Goal: Transaction & Acquisition: Purchase product/service

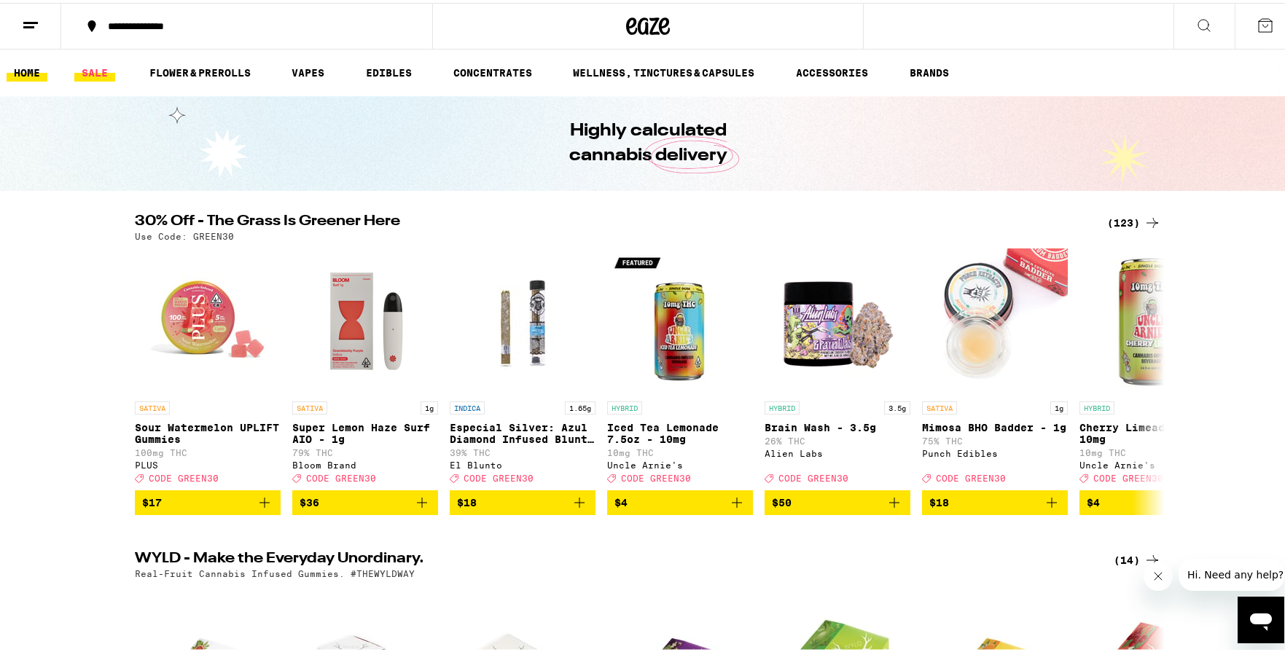
click at [101, 73] on link "SALE" at bounding box center [94, 69] width 41 height 17
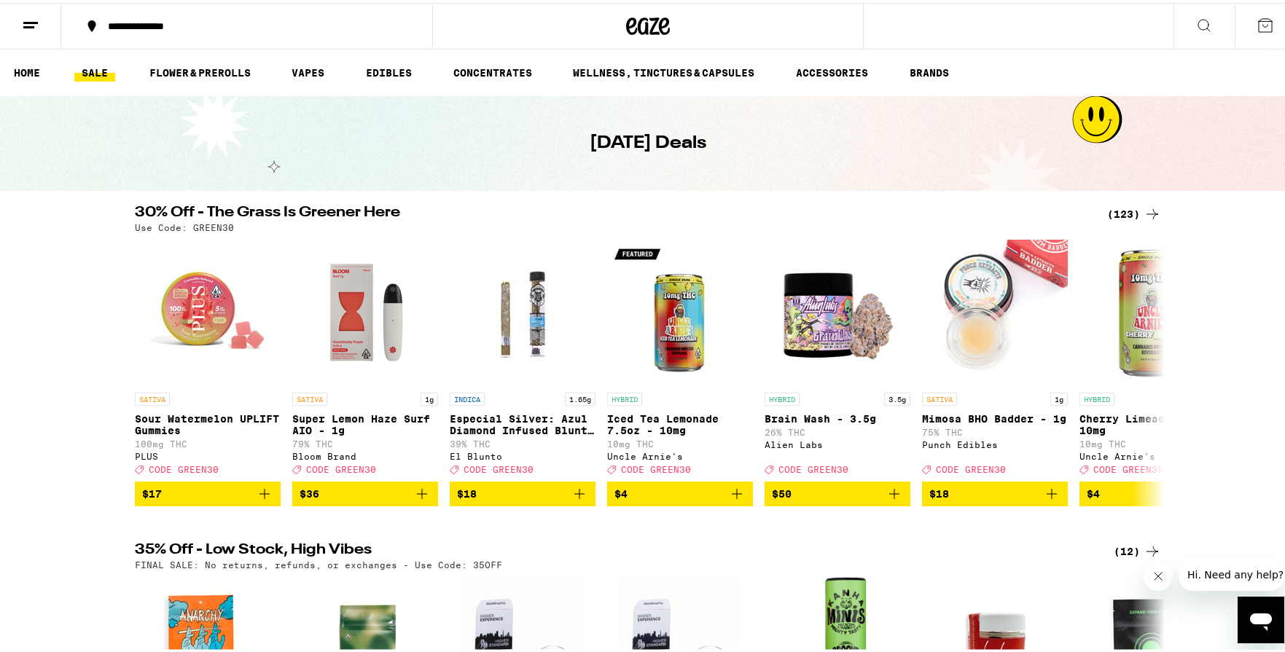
click at [1129, 212] on div "(123)" at bounding box center [1134, 211] width 54 height 17
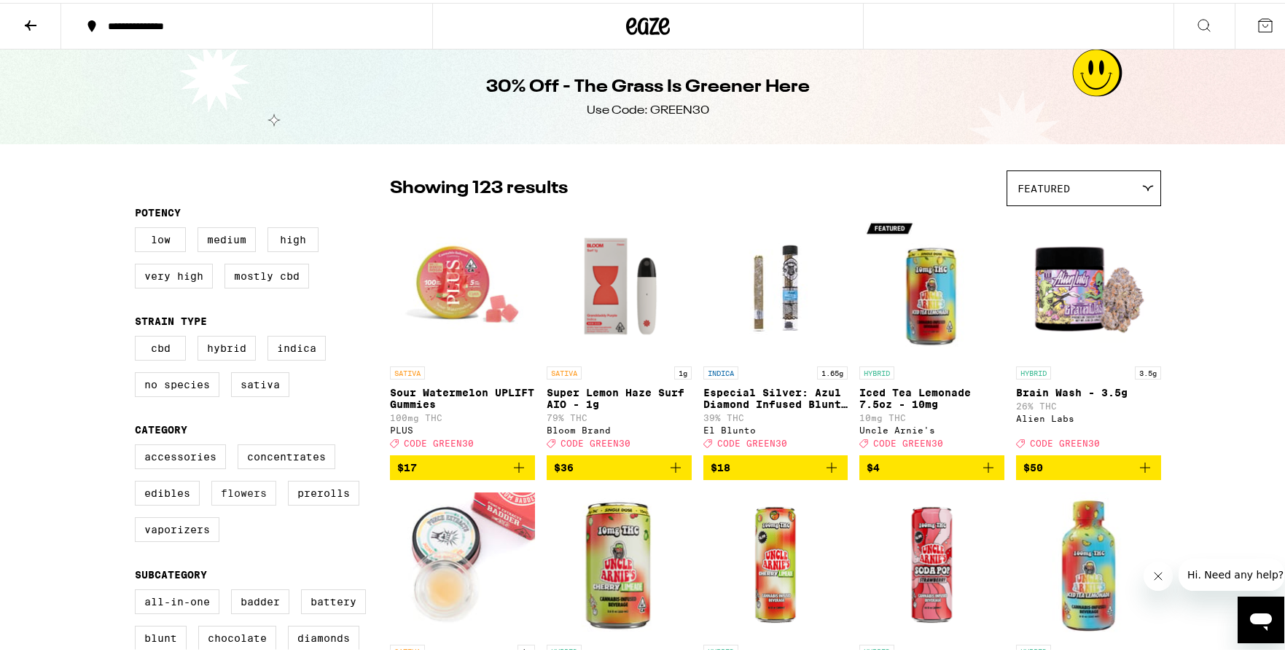
click at [239, 498] on label "Flowers" at bounding box center [243, 490] width 65 height 25
click at [138, 445] on input "Flowers" at bounding box center [138, 444] width 1 height 1
checkbox input "true"
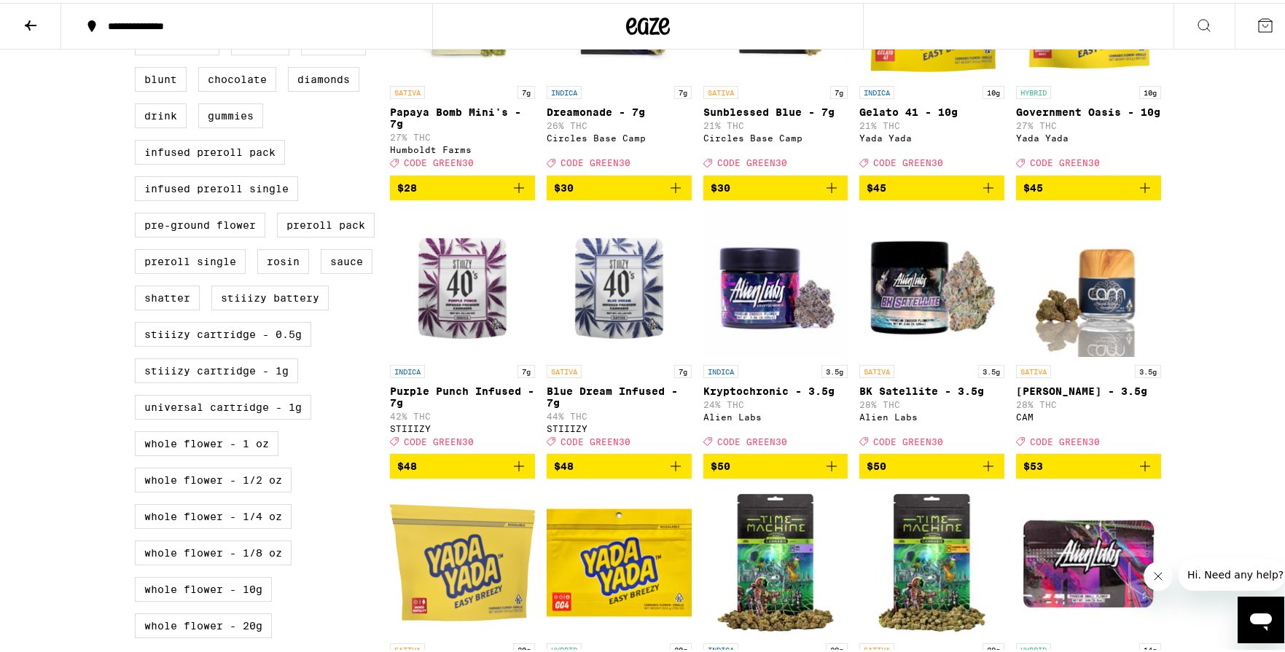
scroll to position [563, 0]
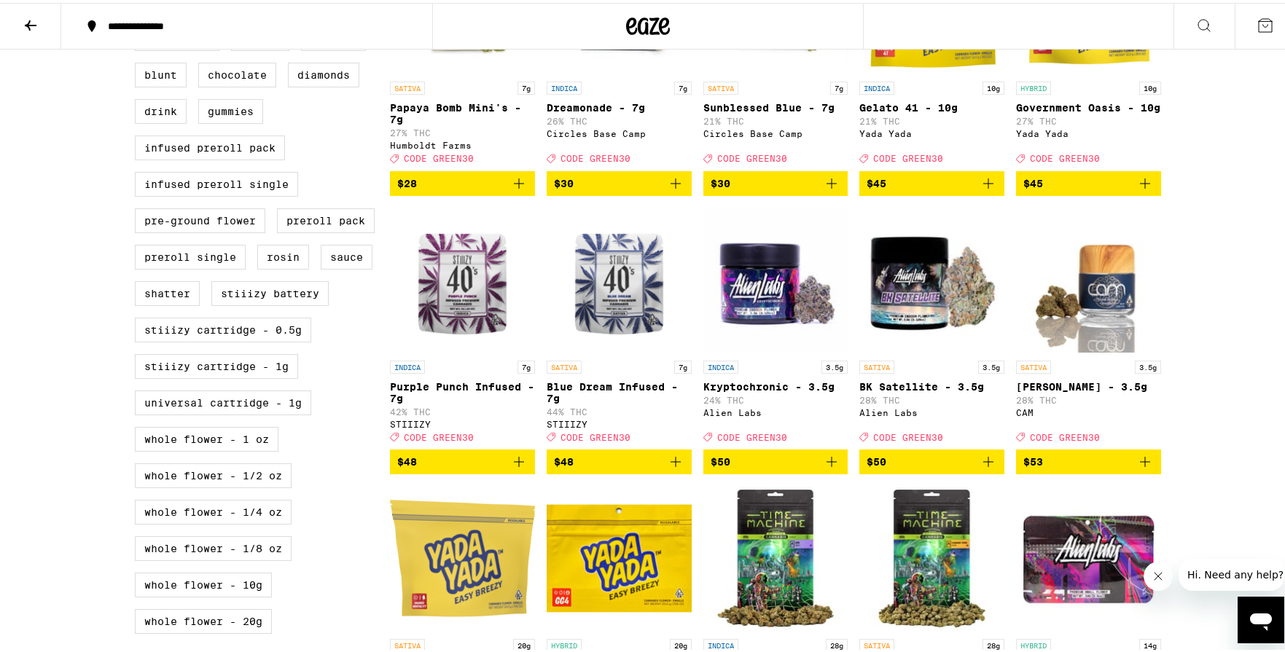
click at [927, 324] on img "Open page for BK Satellite - 3.5g from Alien Labs" at bounding box center [931, 278] width 145 height 146
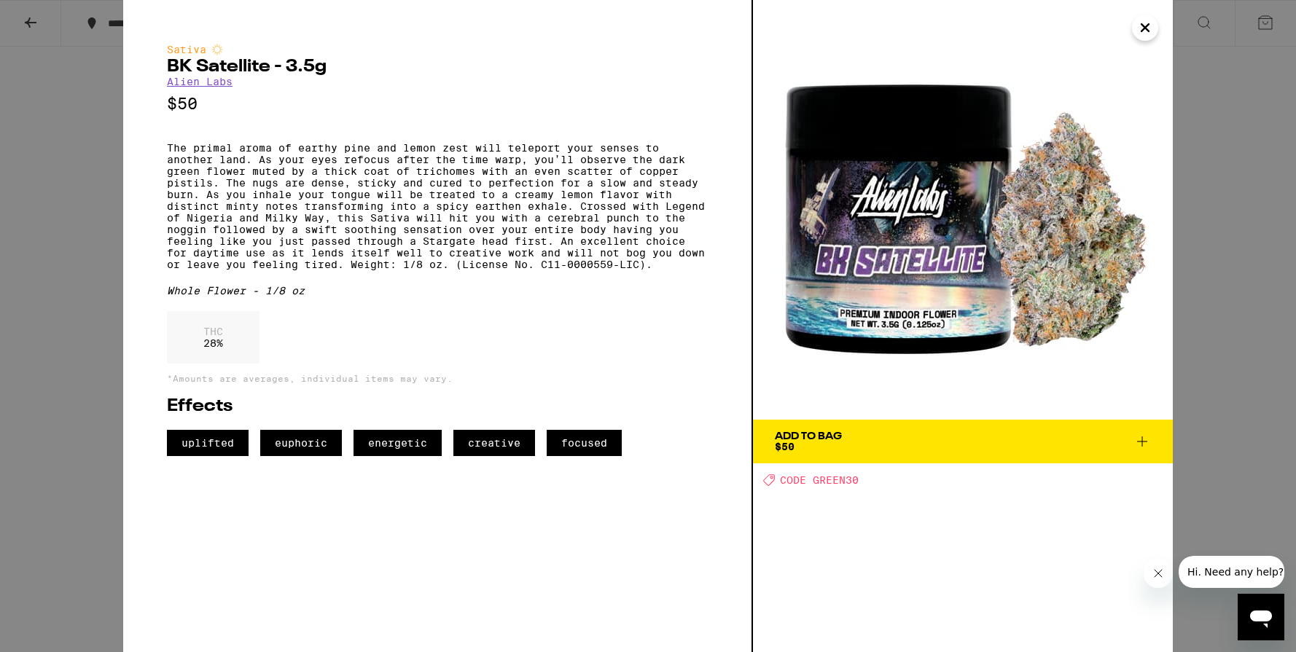
click at [1147, 442] on icon at bounding box center [1141, 441] width 17 height 17
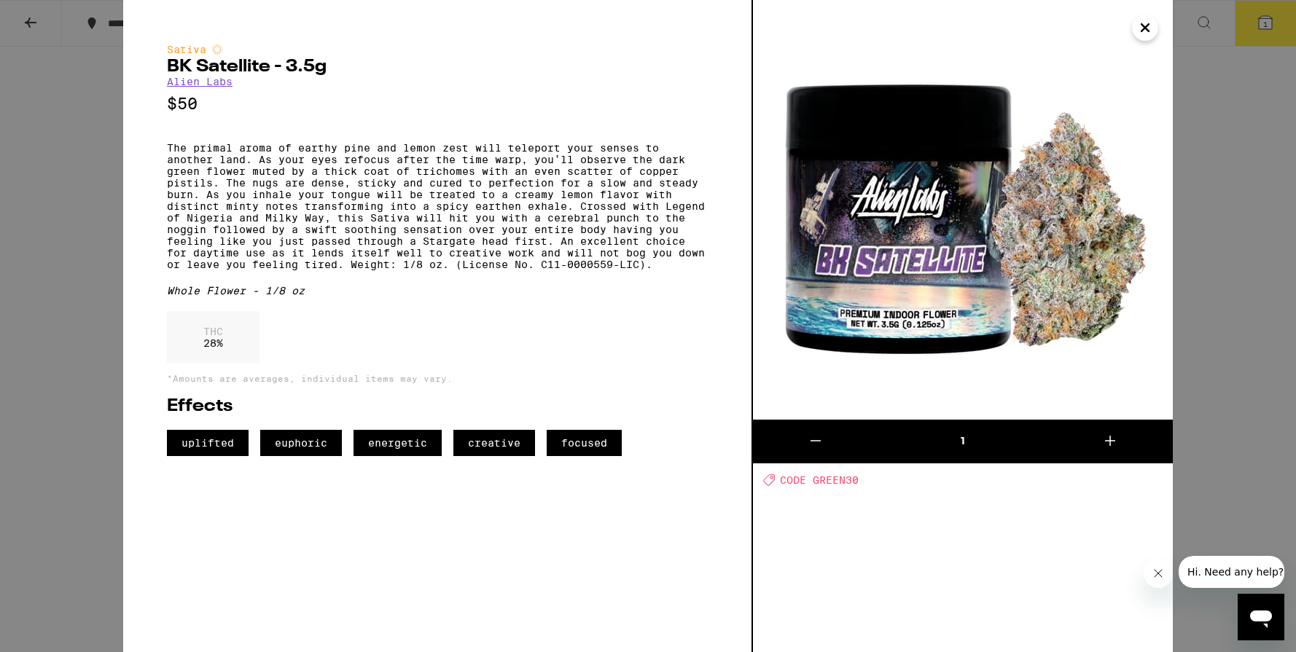
click at [1146, 25] on icon "Close" at bounding box center [1144, 28] width 17 height 22
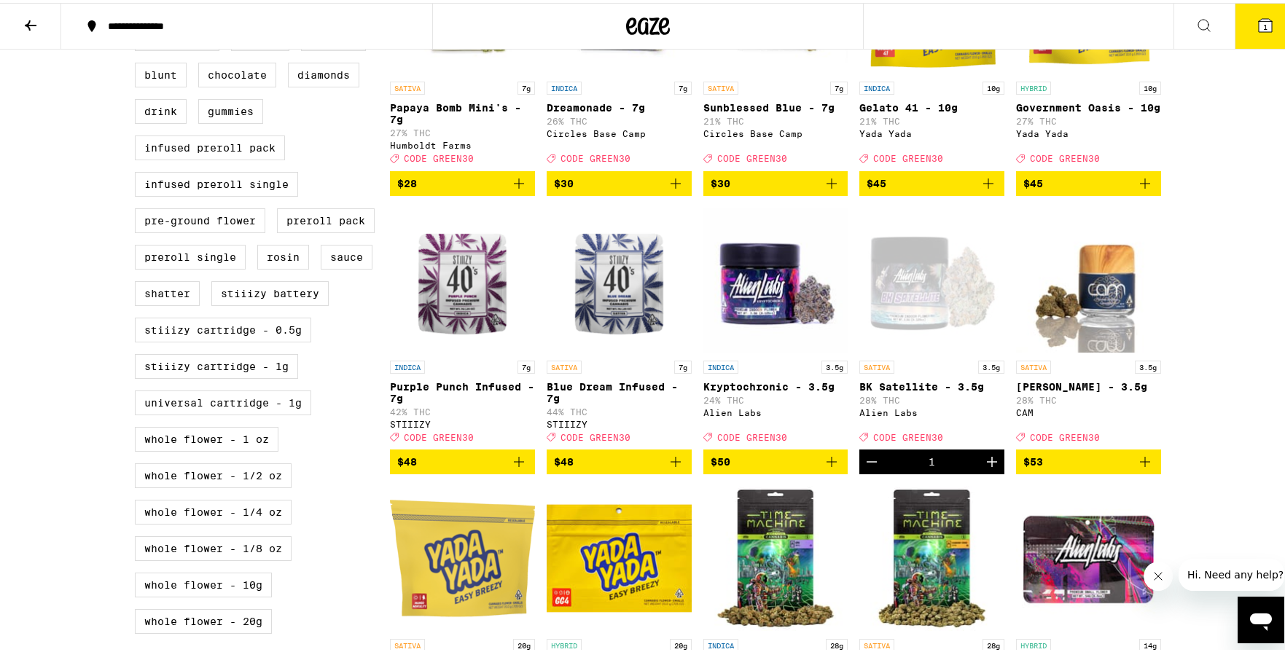
click at [1259, 18] on icon at bounding box center [1265, 22] width 13 height 13
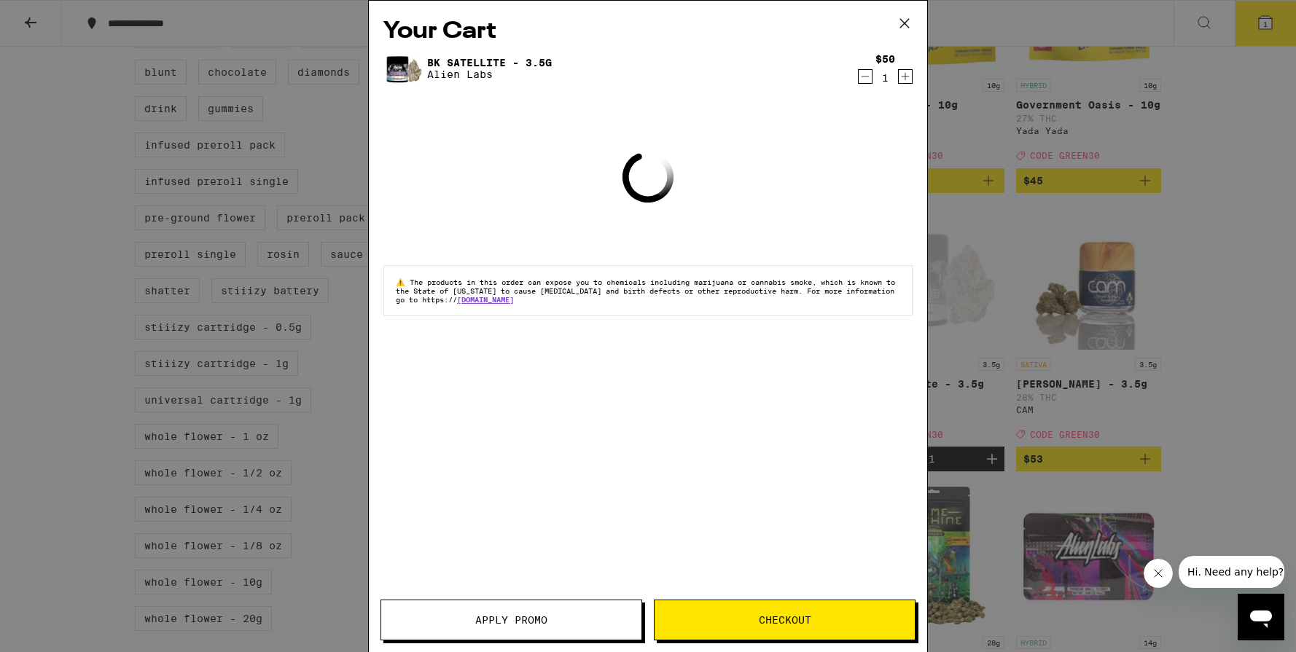
click at [556, 611] on button "Apply Promo" at bounding box center [511, 620] width 262 height 41
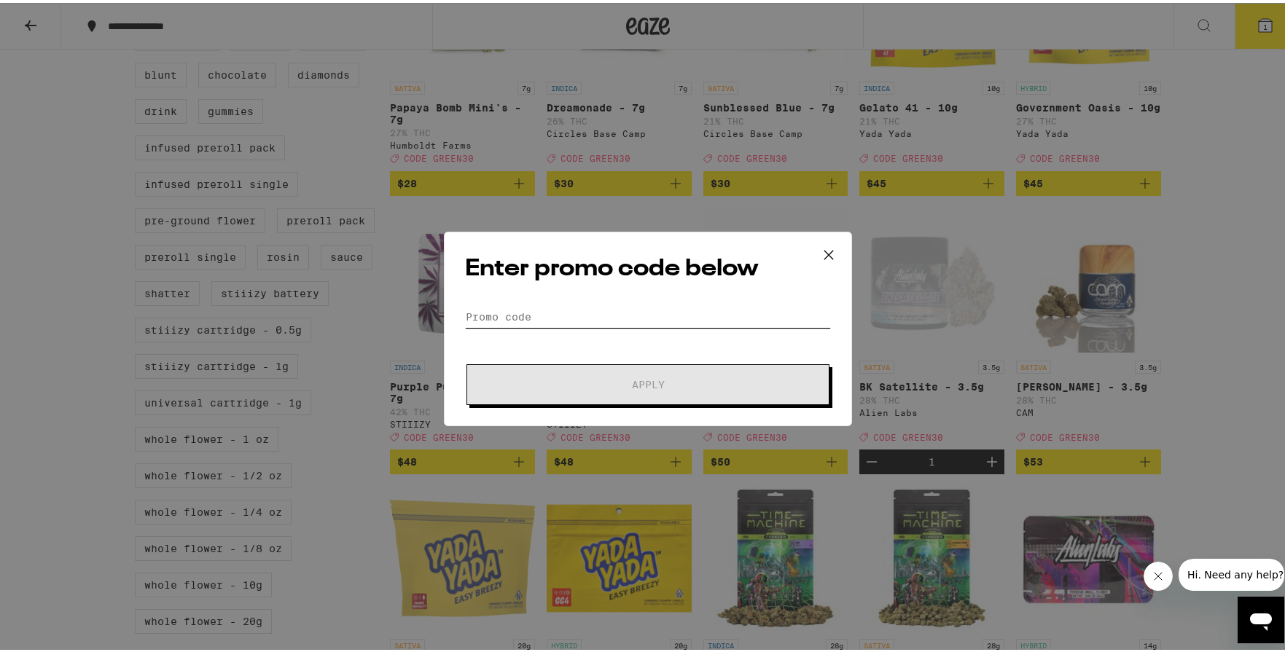
click at [534, 311] on input "Promo Code" at bounding box center [648, 314] width 366 height 22
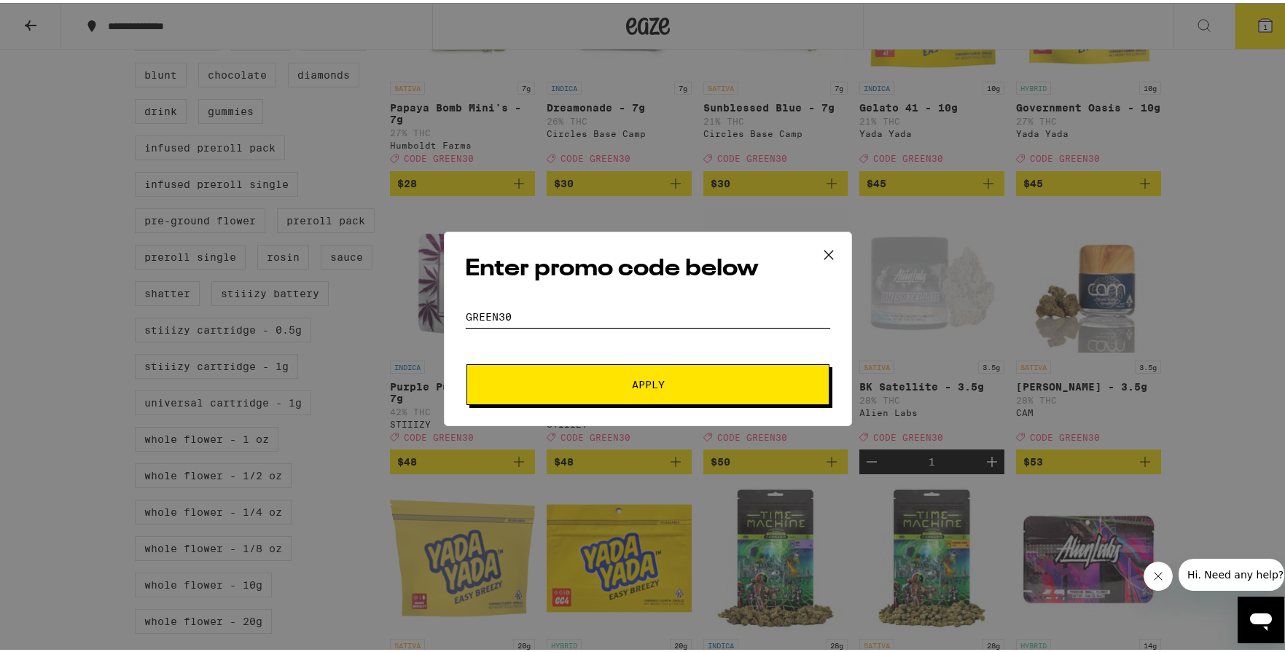
type input "green30"
click at [611, 378] on span "Apply" at bounding box center [648, 382] width 262 height 10
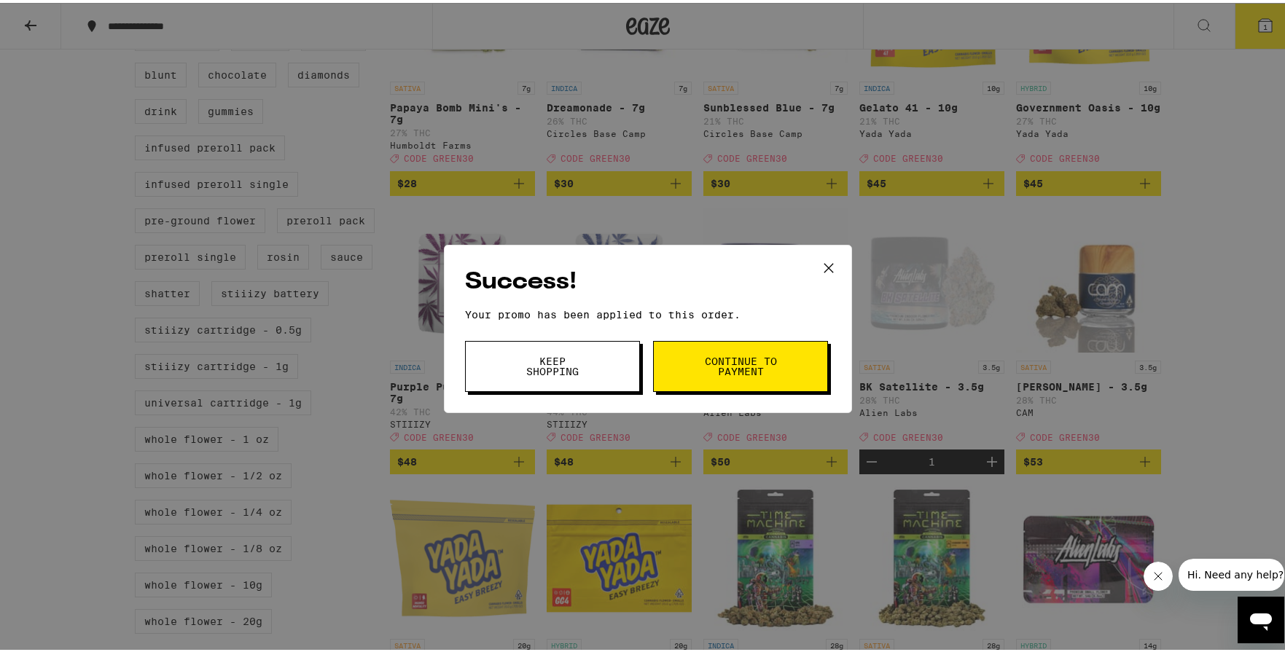
click at [769, 367] on span "Continue to payment" at bounding box center [740, 363] width 74 height 20
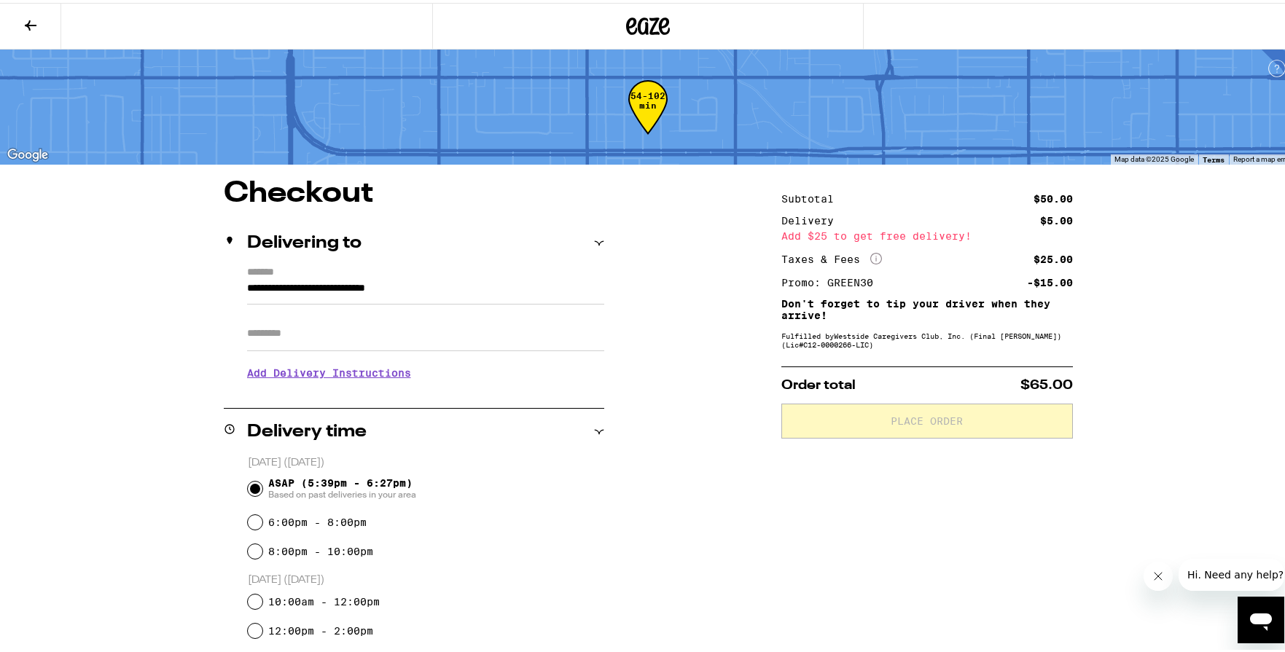
click at [260, 335] on input "Apt/Suite" at bounding box center [425, 330] width 357 height 35
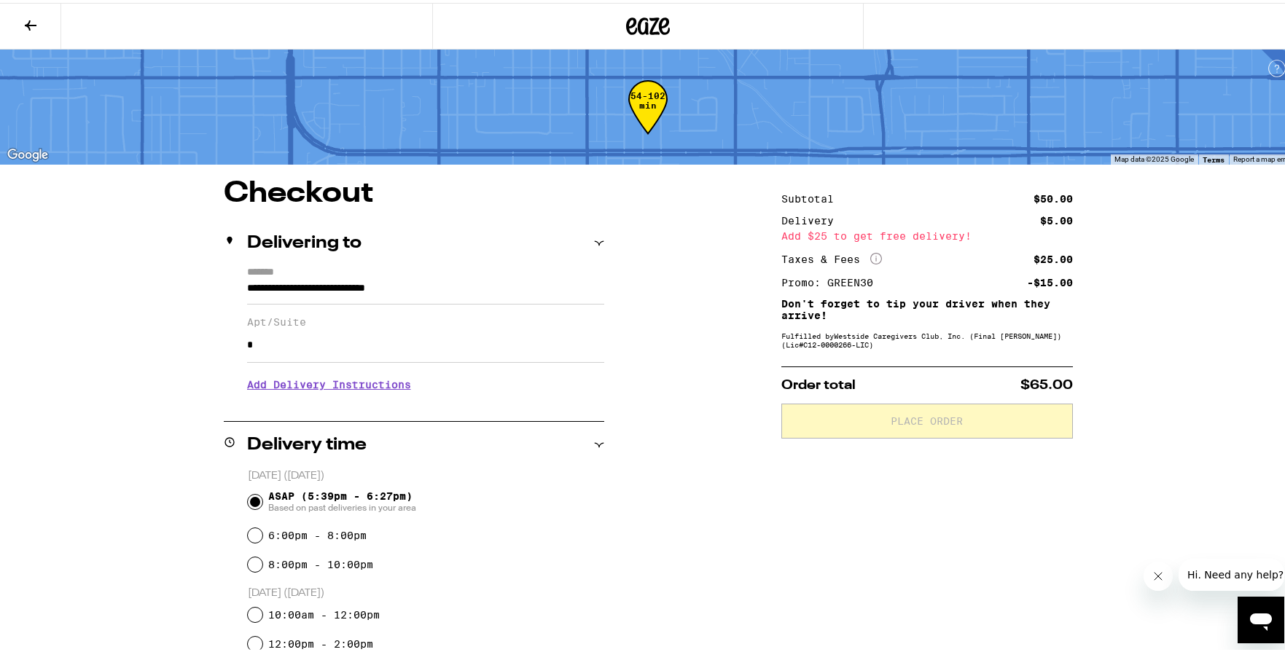
type input "*"
click at [703, 412] on div "**********" at bounding box center [648, 566] width 1050 height 781
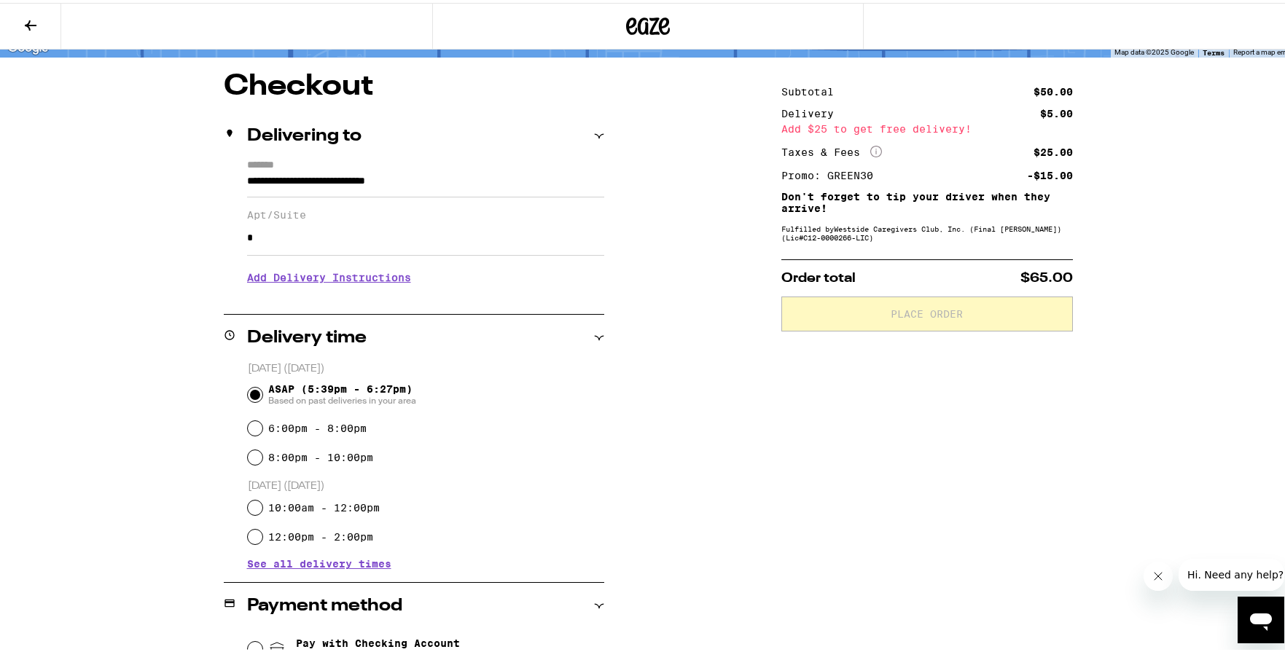
scroll to position [108, 0]
drag, startPoint x: 274, startPoint y: 240, endPoint x: 232, endPoint y: 240, distance: 41.5
click at [234, 240] on div "**********" at bounding box center [414, 224] width 380 height 137
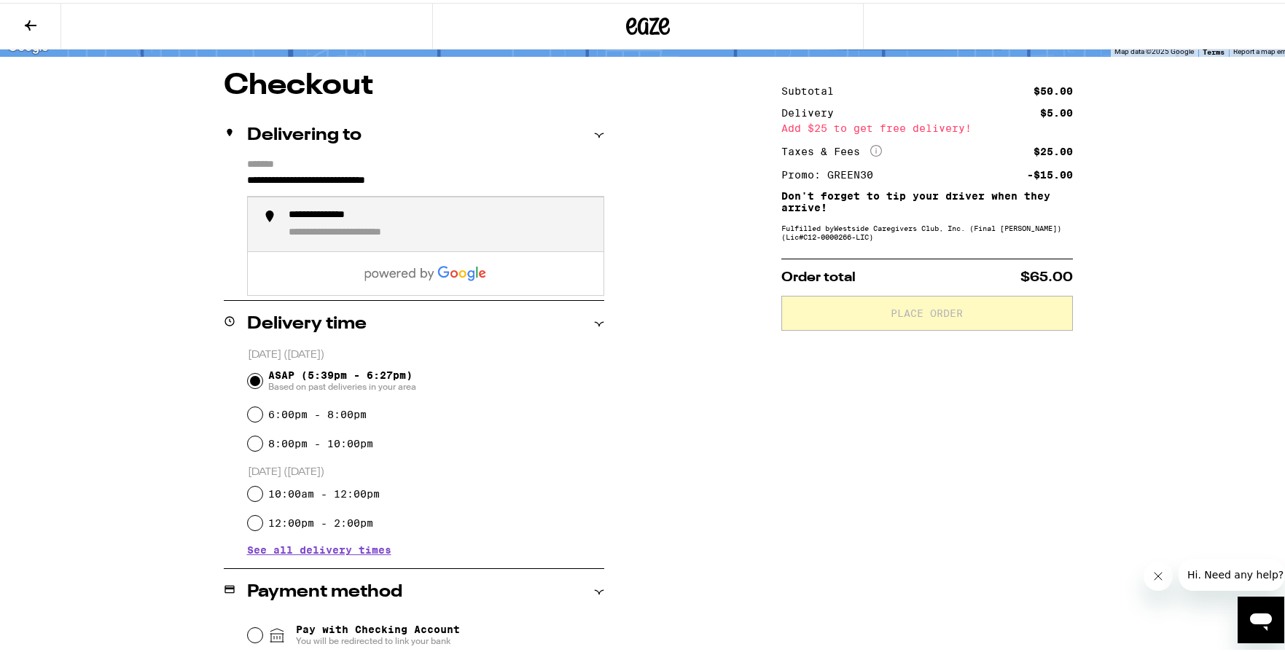
drag, startPoint x: 355, startPoint y: 179, endPoint x: 507, endPoint y: 185, distance: 151.7
click at [507, 185] on input "**********" at bounding box center [425, 181] width 357 height 25
click at [423, 230] on div "**********" at bounding box center [371, 230] width 165 height 13
type input "**********"
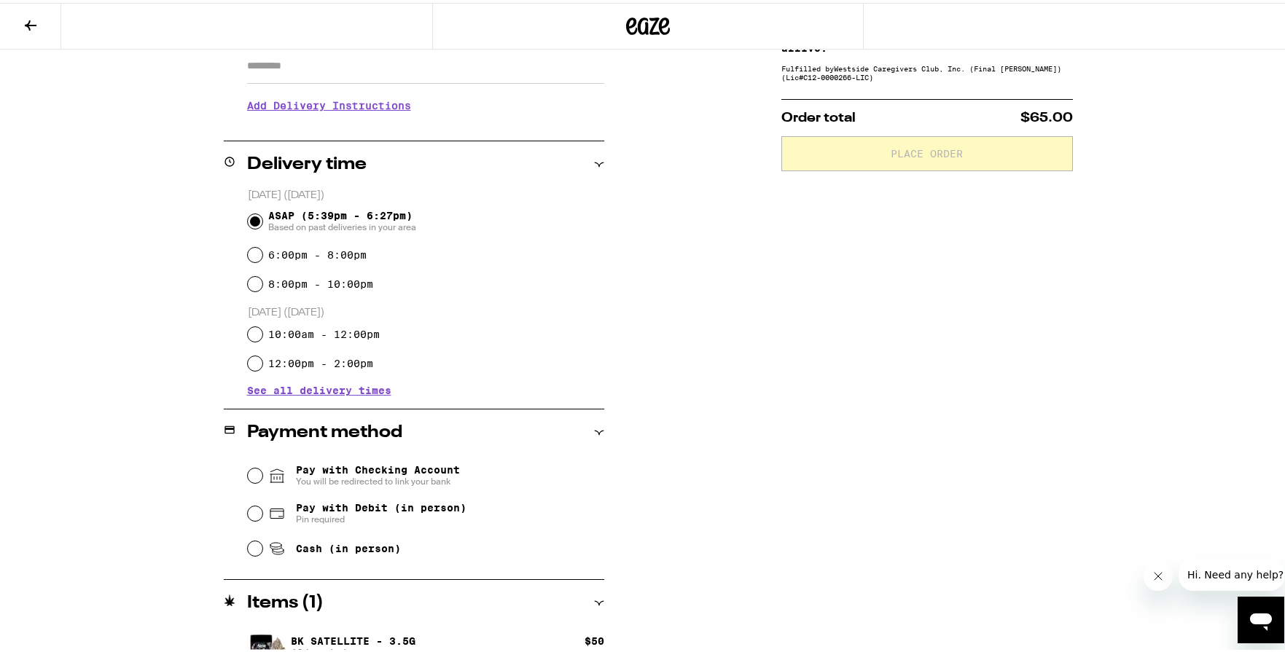
scroll to position [274, 0]
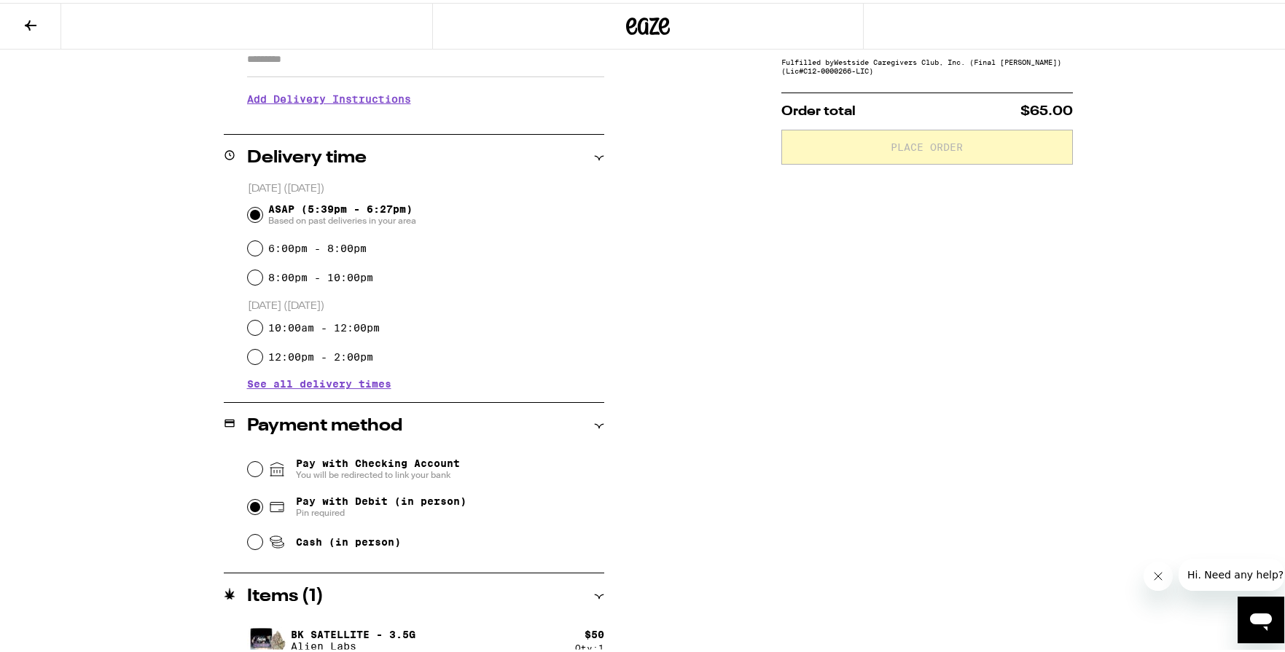
click at [253, 509] on input "Pay with Debit (in person) Pin required" at bounding box center [255, 504] width 15 height 15
radio input "true"
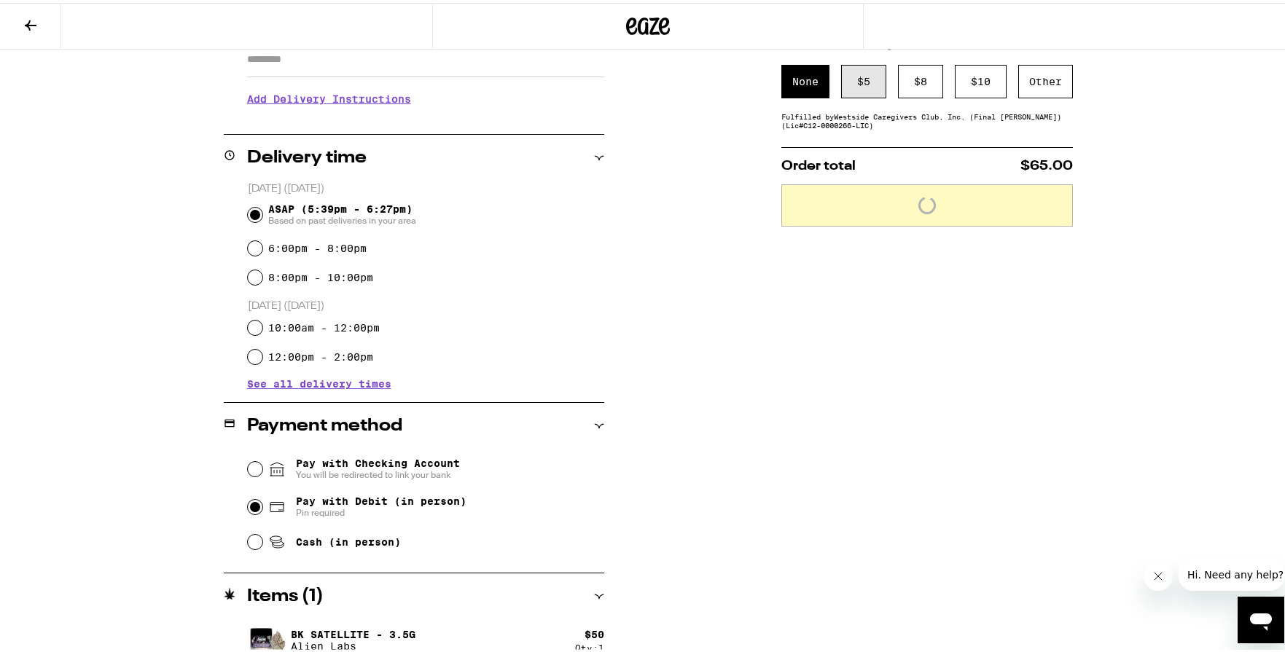
click at [861, 95] on div "$ 5" at bounding box center [863, 79] width 45 height 34
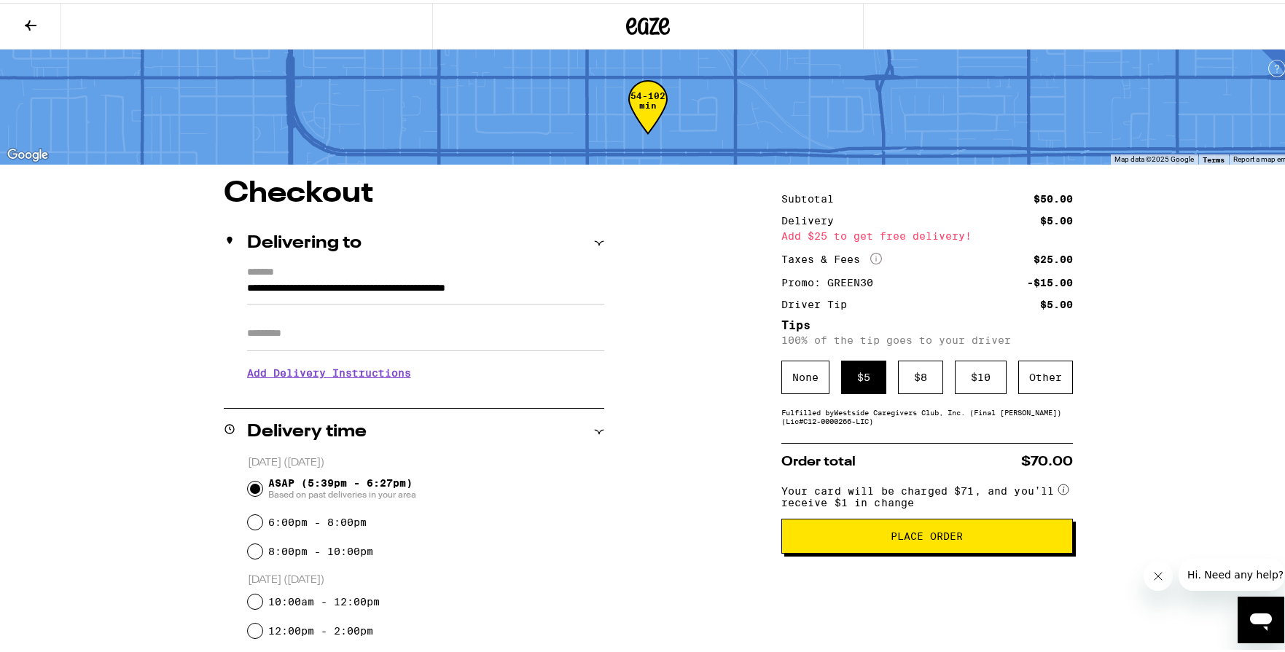
scroll to position [15, 0]
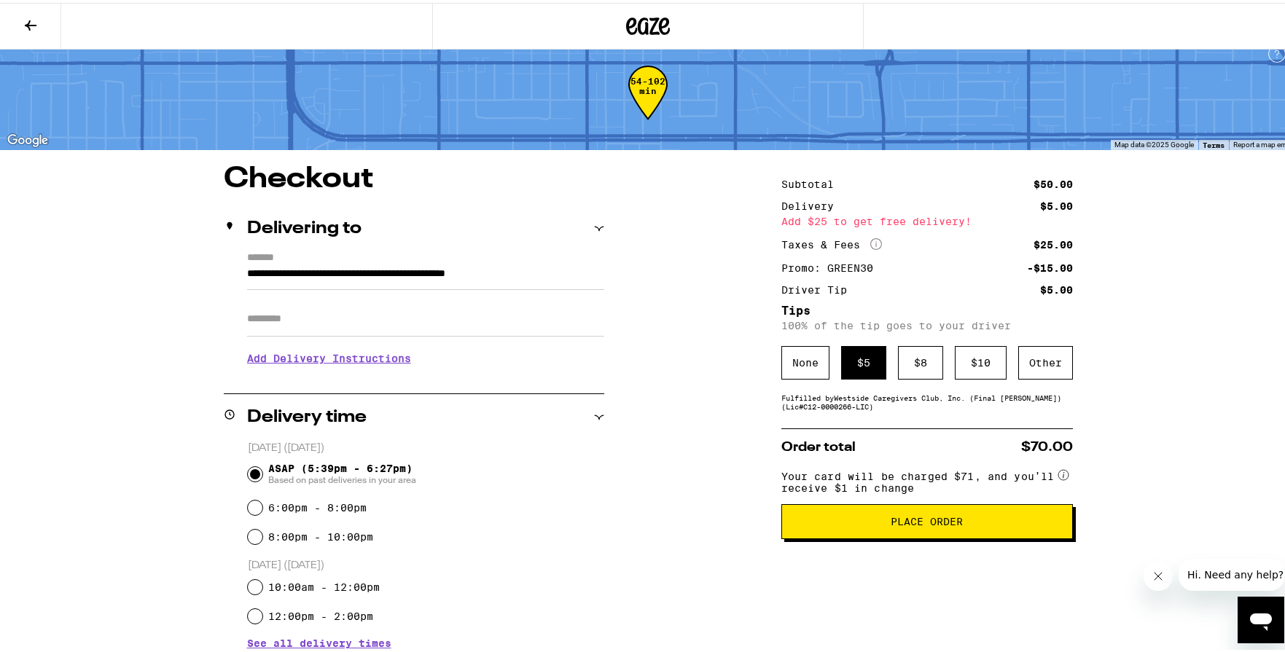
click at [872, 241] on icon "More Info" at bounding box center [876, 241] width 12 height 12
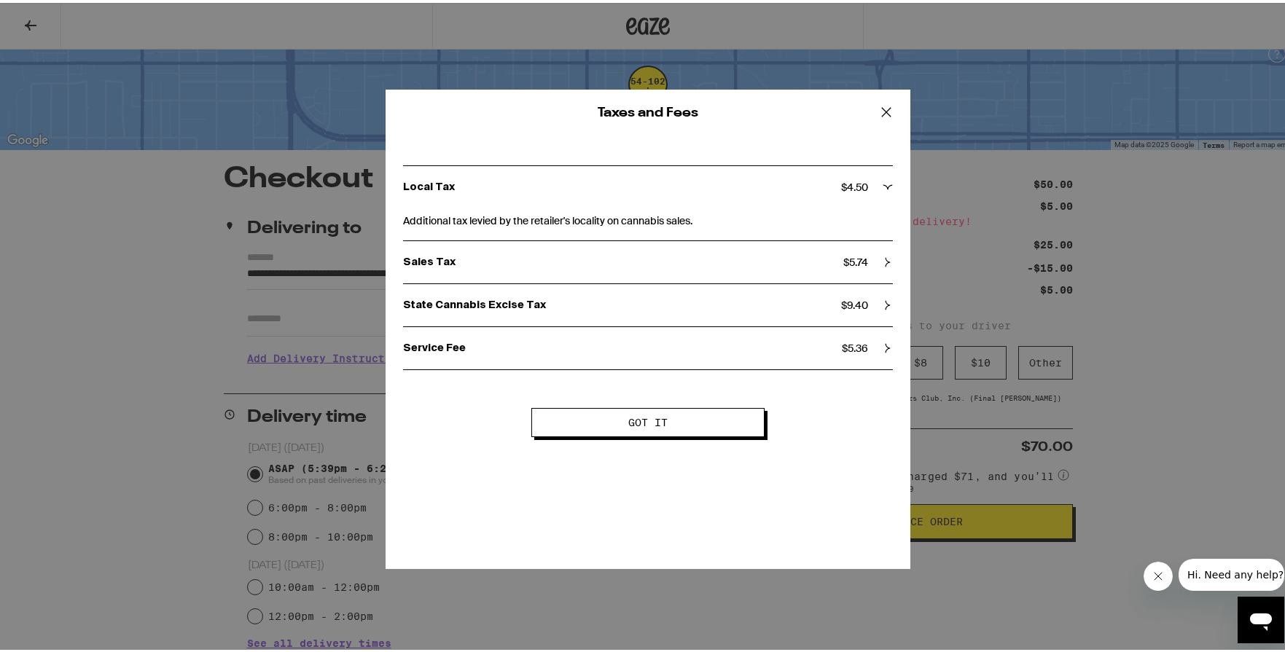
click at [877, 109] on icon at bounding box center [886, 109] width 22 height 22
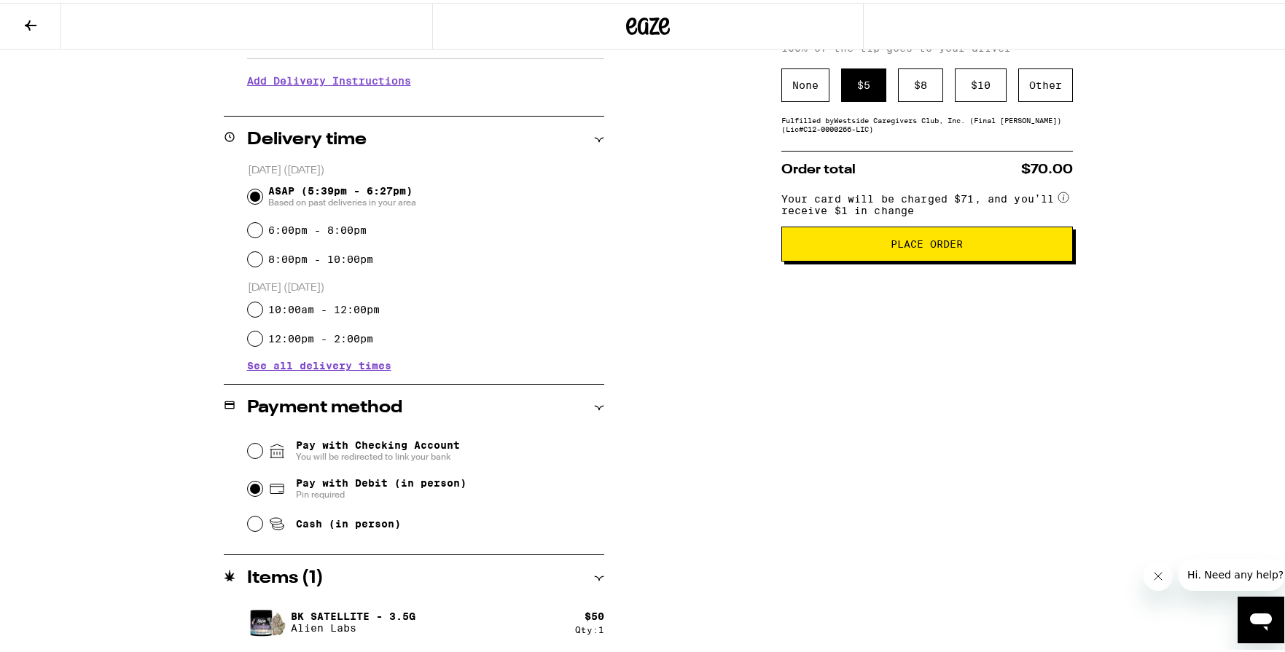
scroll to position [0, 0]
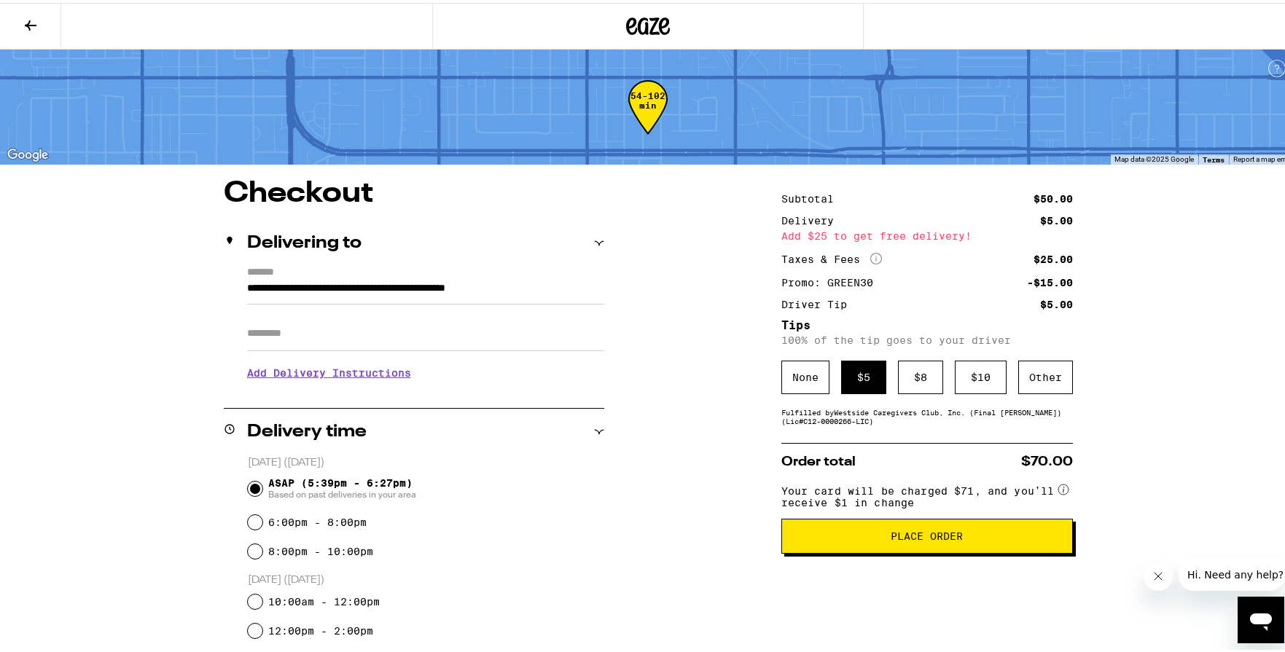
click at [30, 16] on icon at bounding box center [30, 22] width 17 height 17
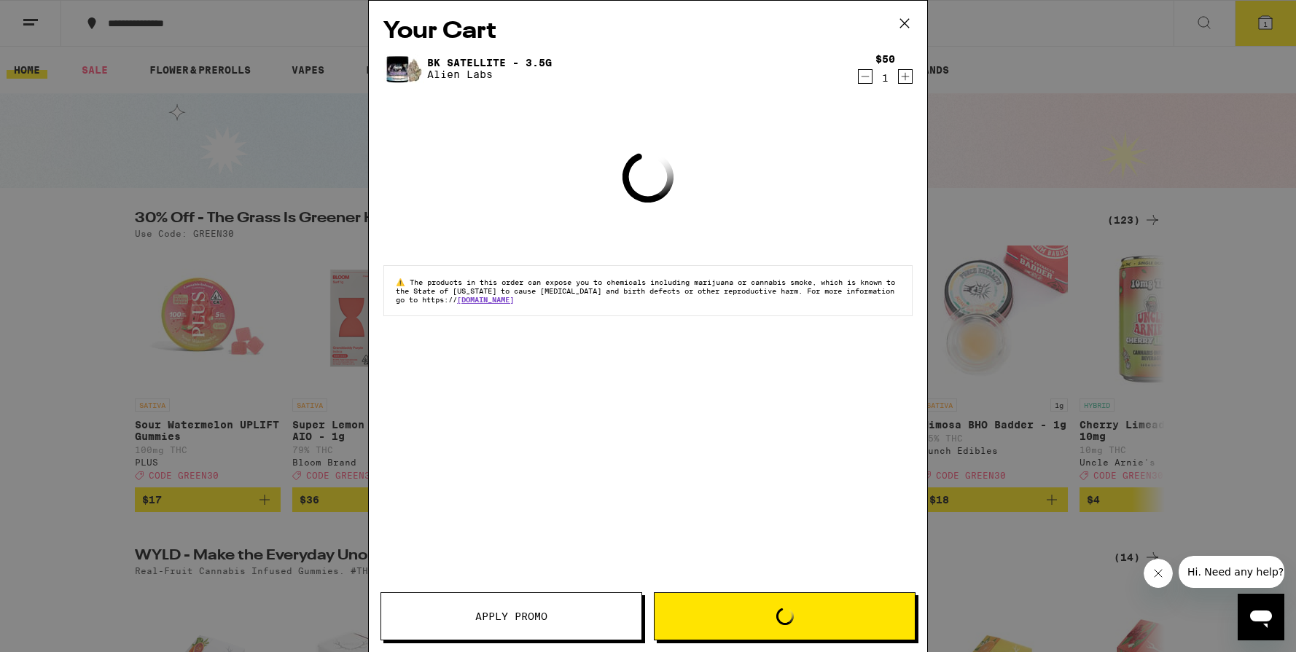
click at [861, 73] on icon "Decrement" at bounding box center [865, 76] width 13 height 17
